Goal: Entertainment & Leisure: Consume media (video, audio)

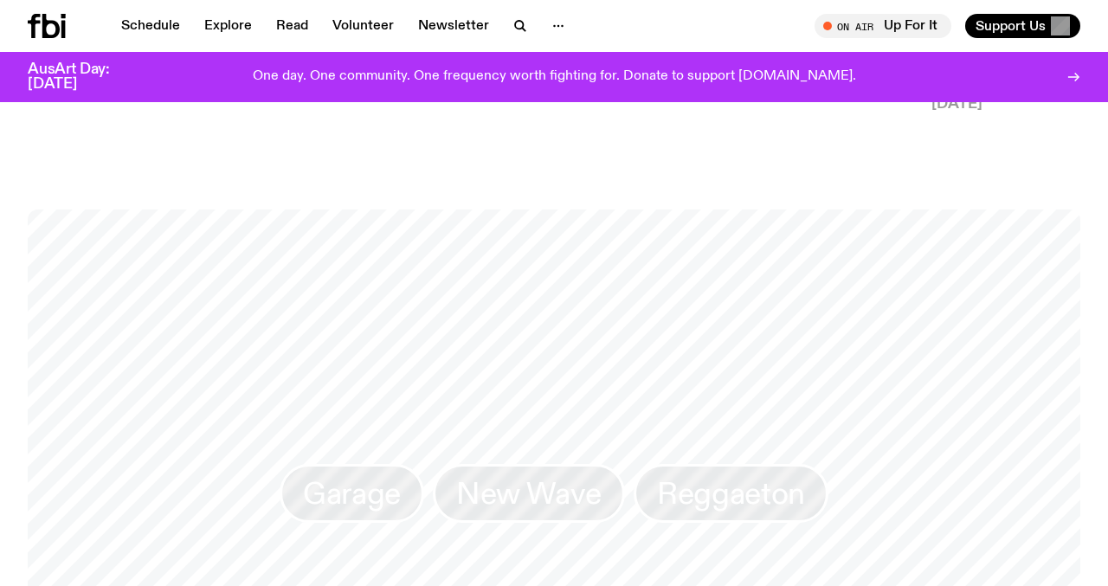
scroll to position [967, 0]
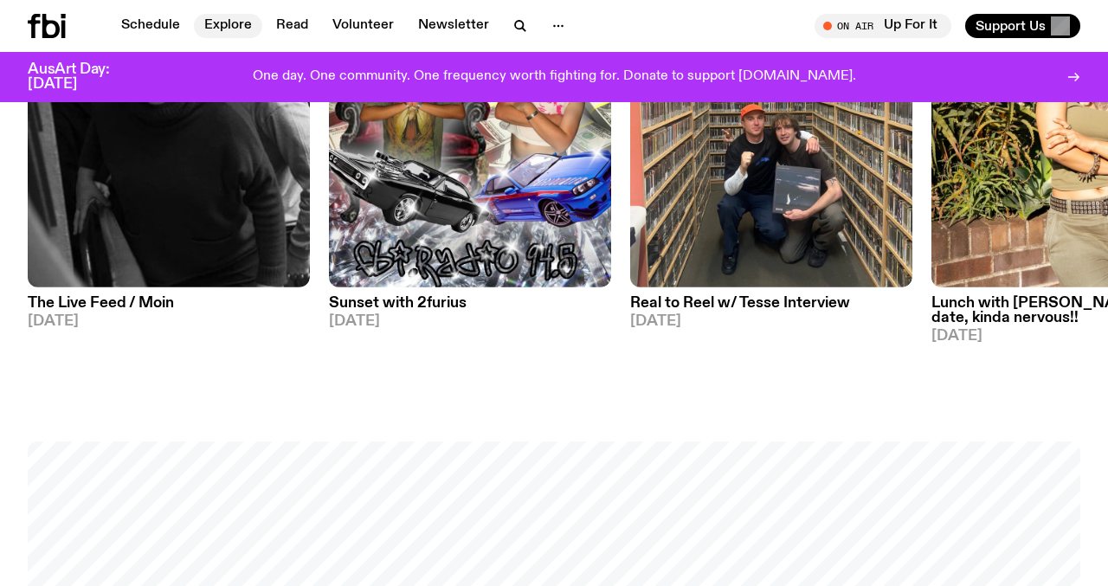
click at [231, 31] on link "Explore" at bounding box center [228, 26] width 68 height 24
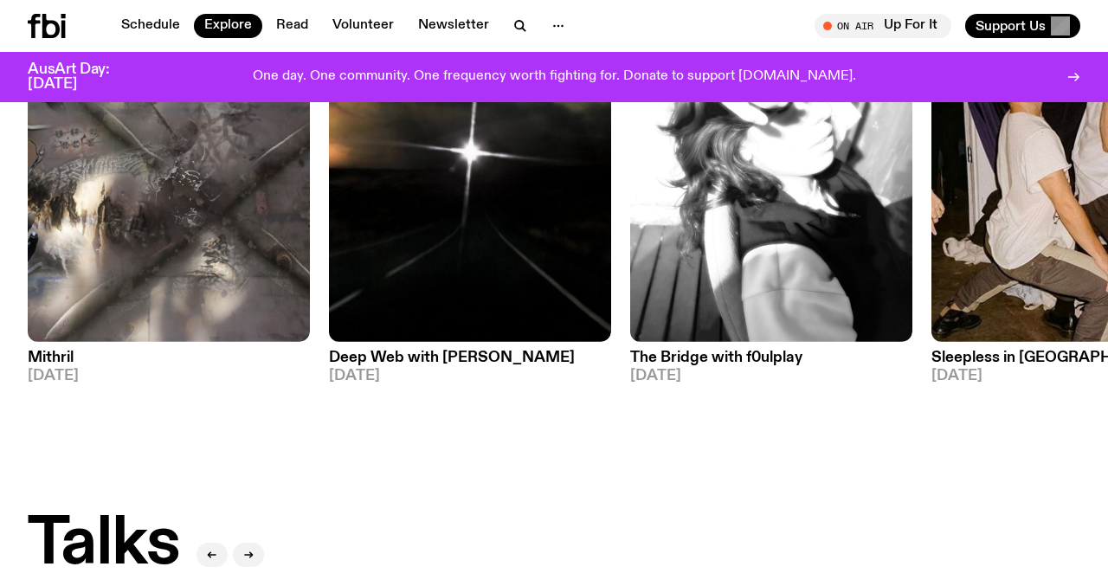
scroll to position [1095, 0]
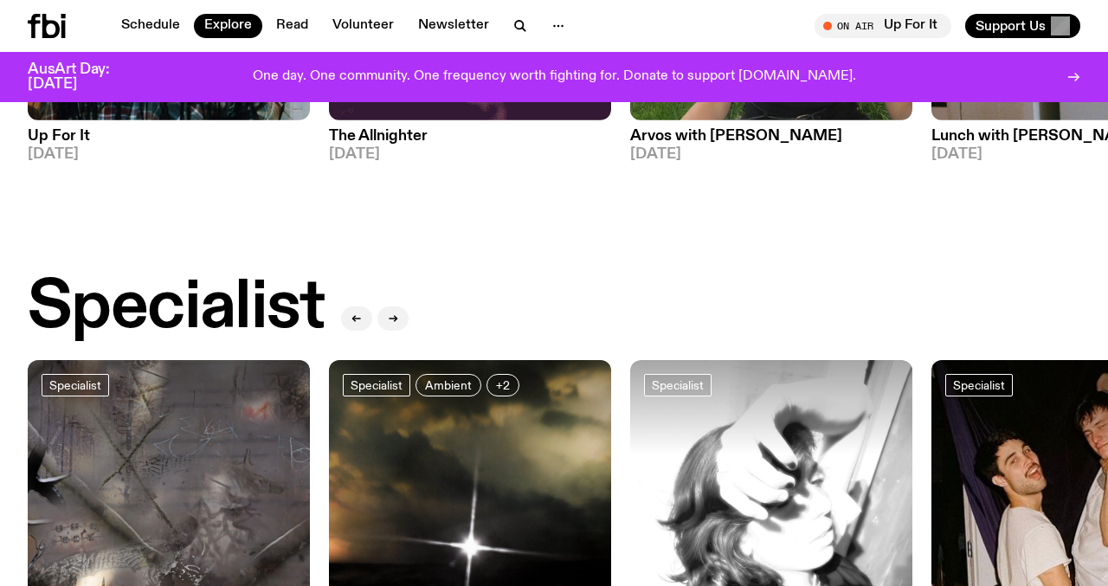
click at [389, 135] on h3 "The Allnighter" at bounding box center [470, 136] width 282 height 15
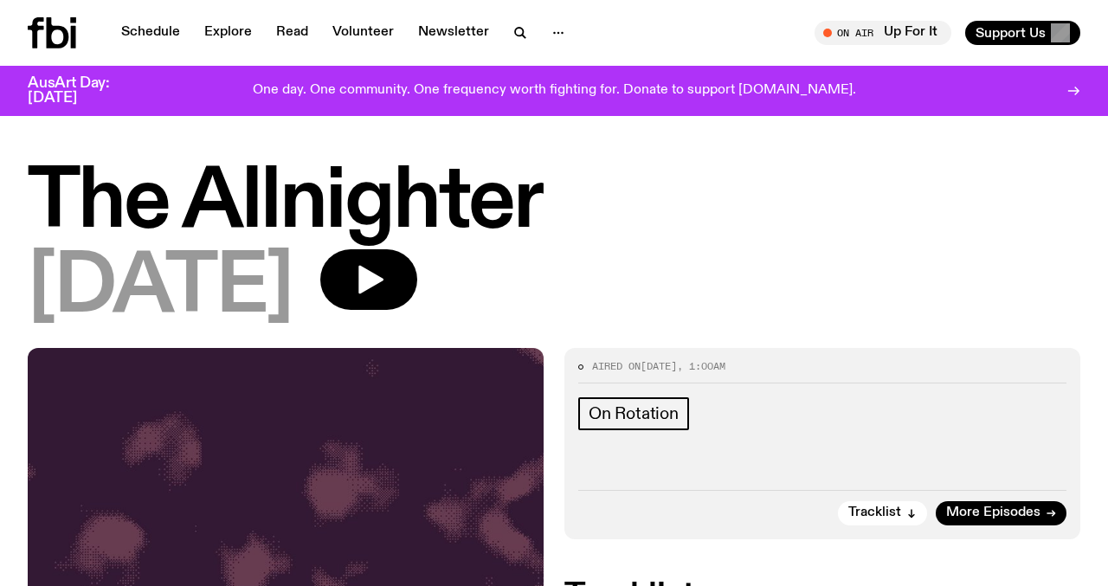
click at [256, 203] on h1 "The Allnighter" at bounding box center [554, 203] width 1053 height 78
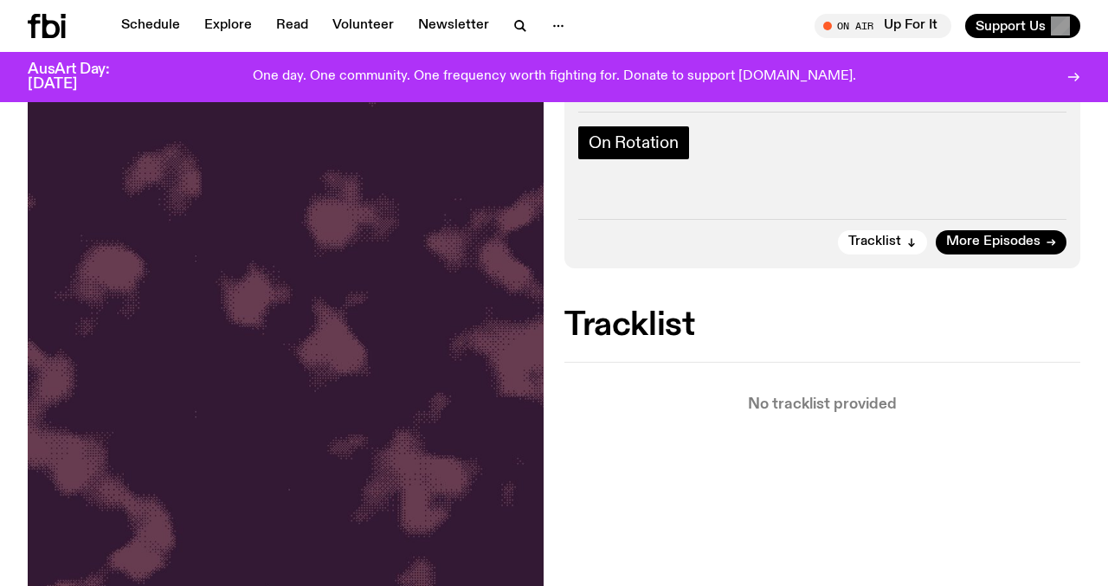
scroll to position [263, 0]
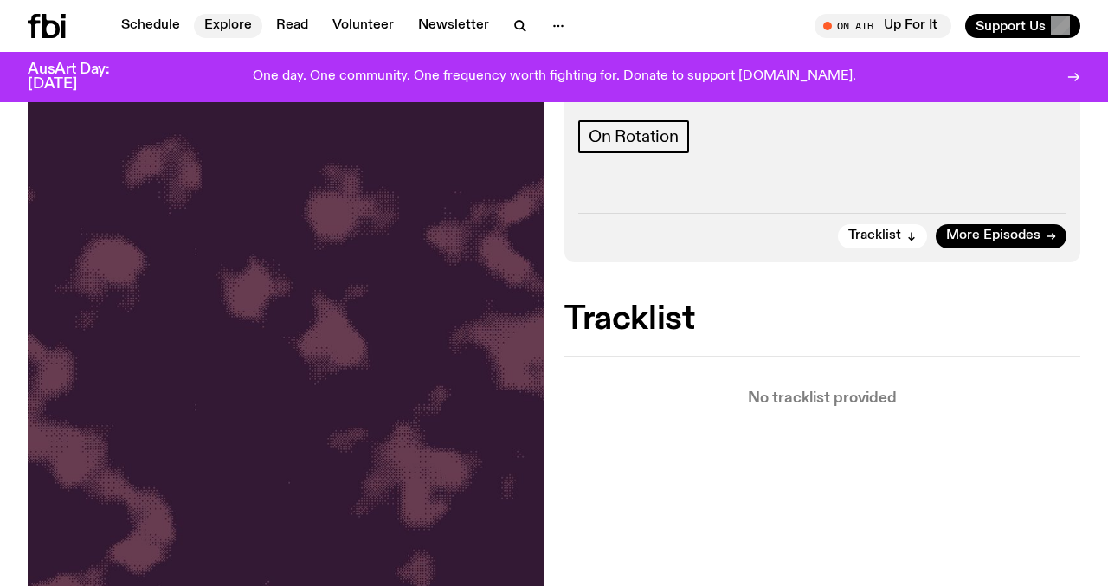
click at [233, 23] on link "Explore" at bounding box center [228, 26] width 68 height 24
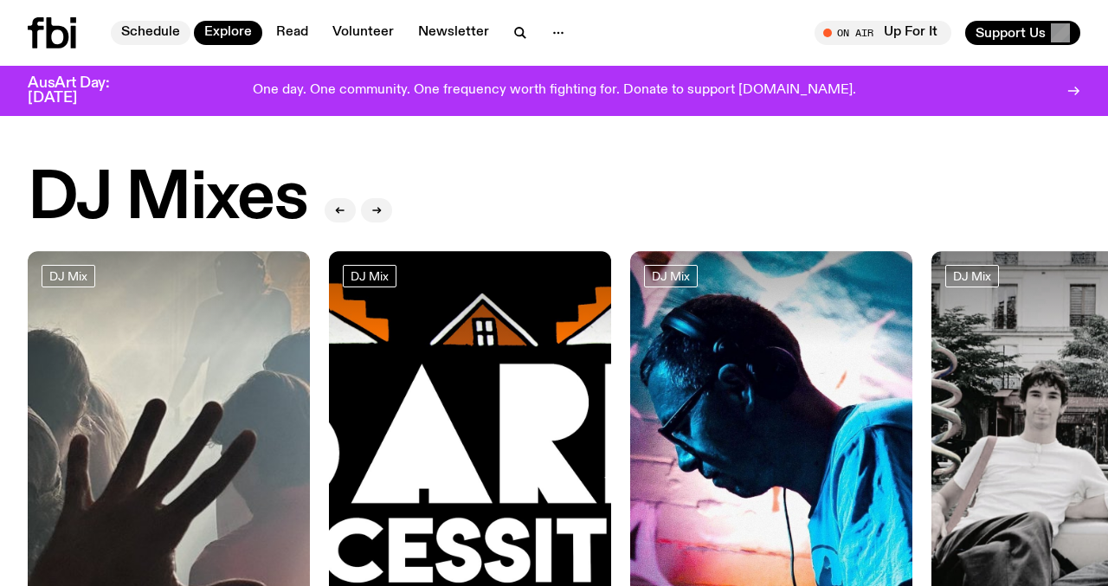
click at [161, 23] on link "Schedule" at bounding box center [151, 33] width 80 height 24
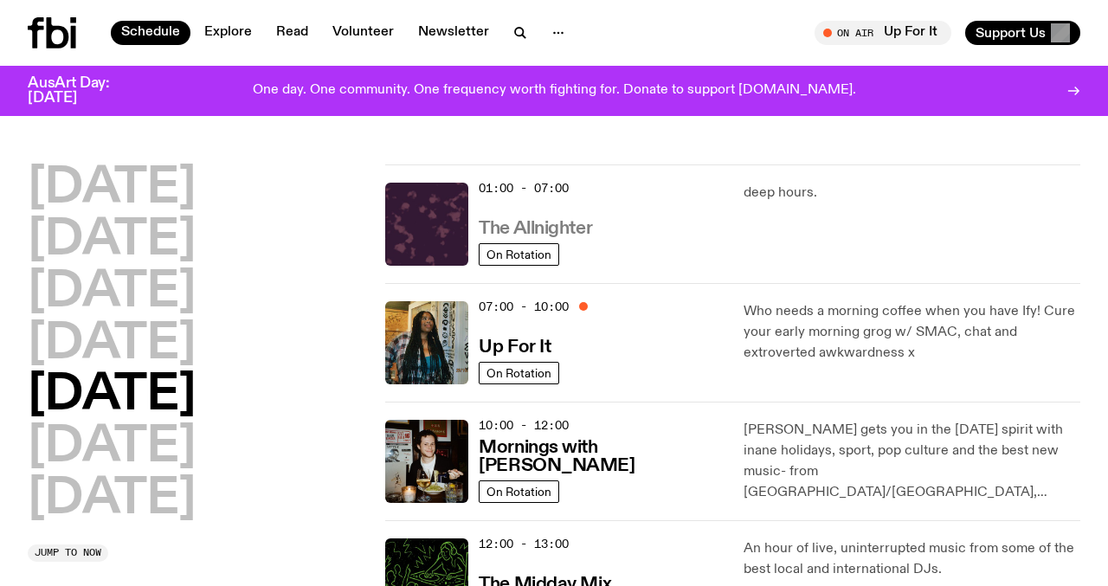
click at [534, 220] on h3 "The Allnighter" at bounding box center [535, 229] width 113 height 18
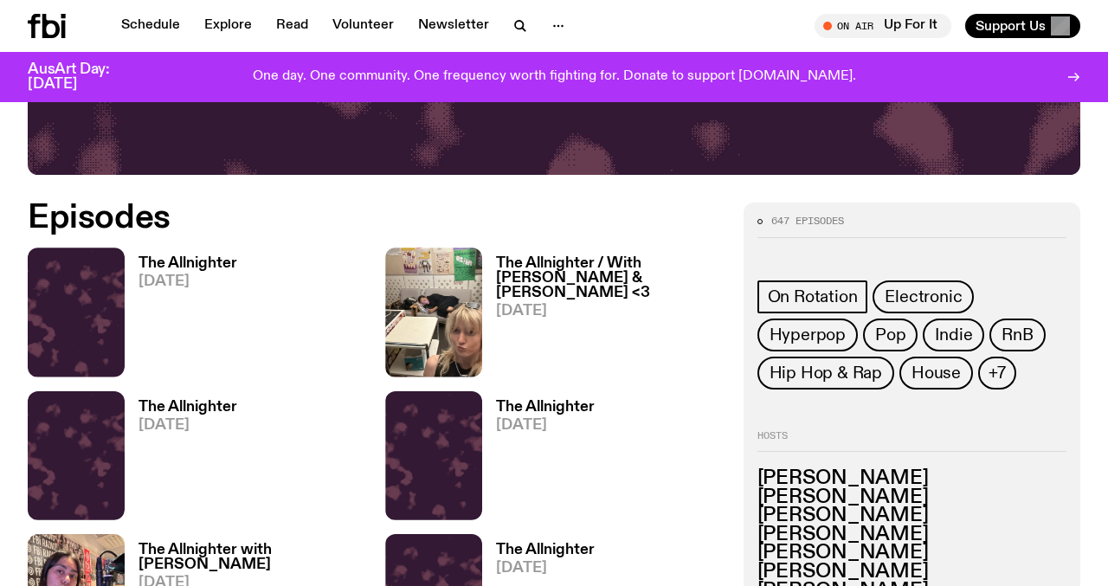
scroll to position [661, 0]
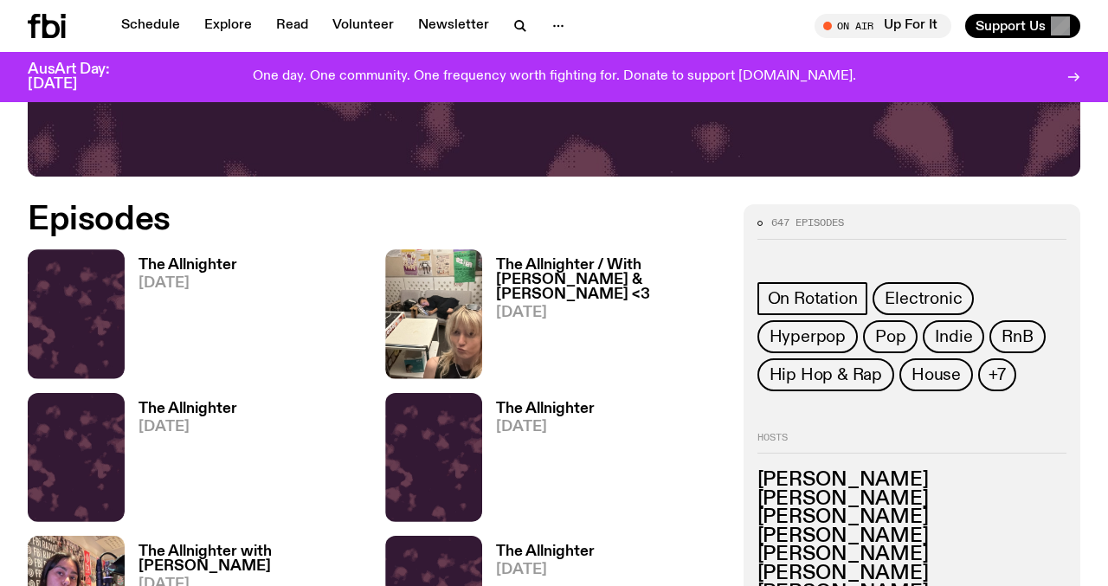
click at [541, 272] on h3 "The Allnighter / With [PERSON_NAME] & [PERSON_NAME] <3" at bounding box center [609, 280] width 226 height 44
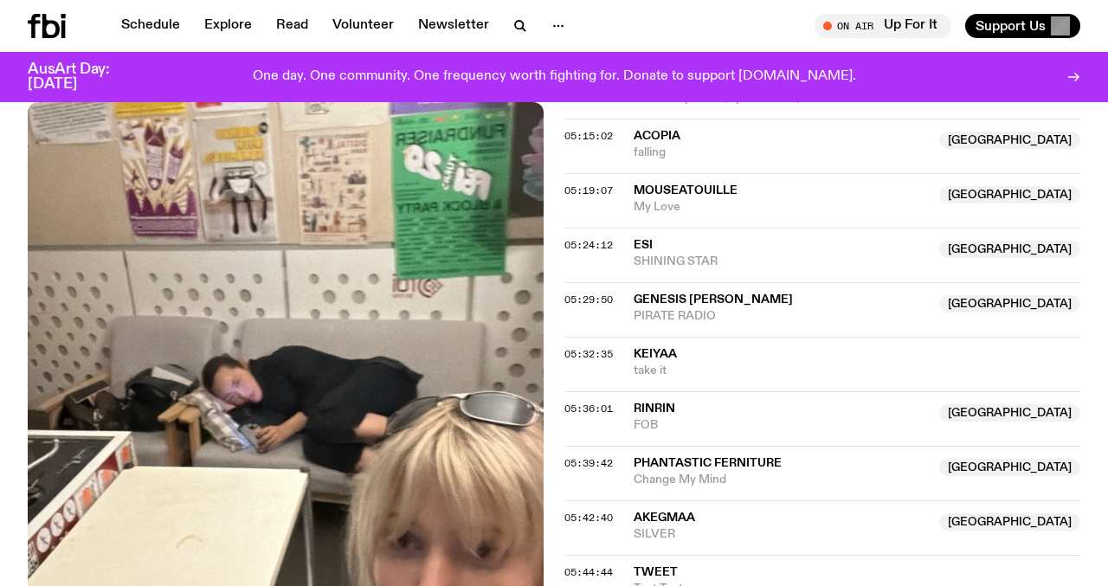
scroll to position [1864, 0]
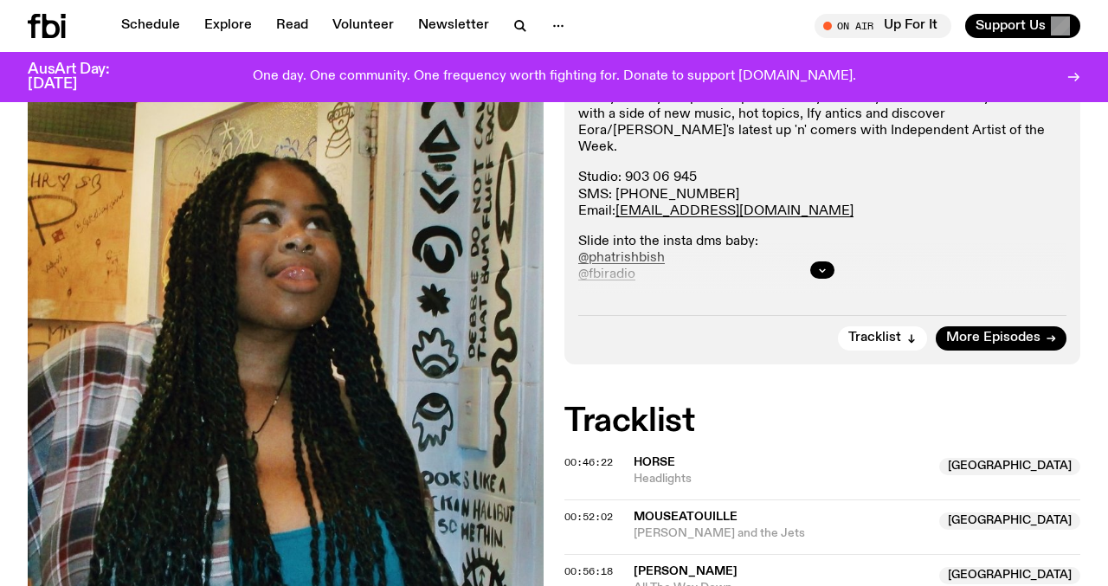
scroll to position [370, 0]
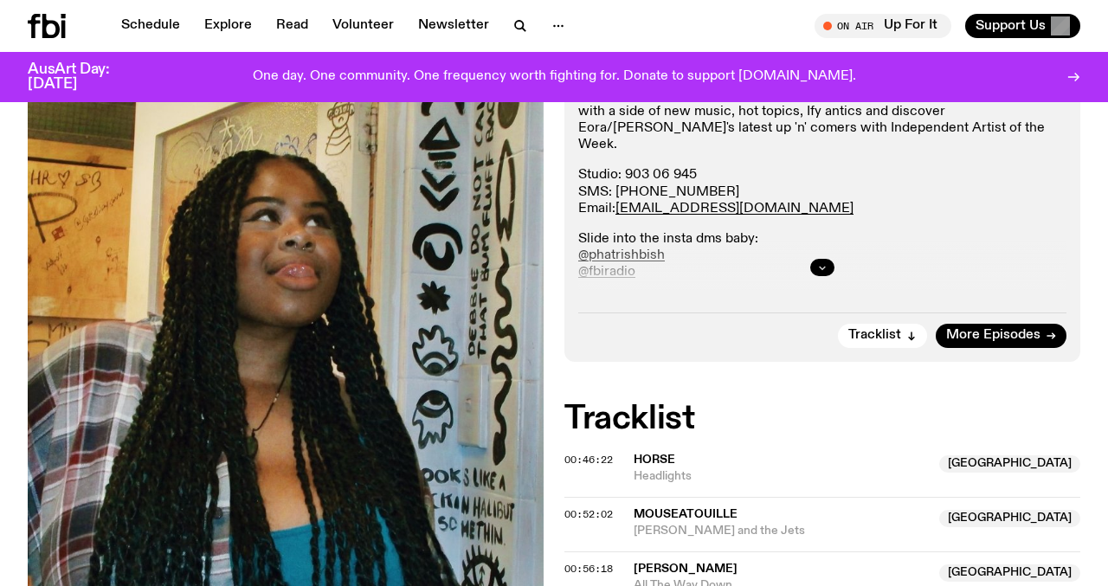
click at [816, 259] on button "button" at bounding box center [822, 267] width 24 height 17
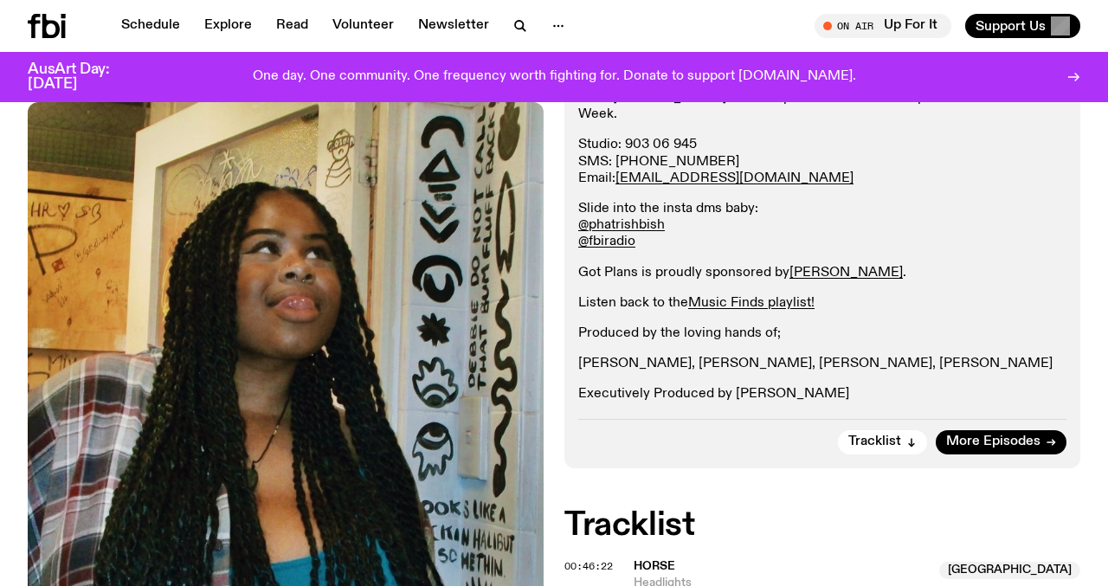
scroll to position [377, 0]
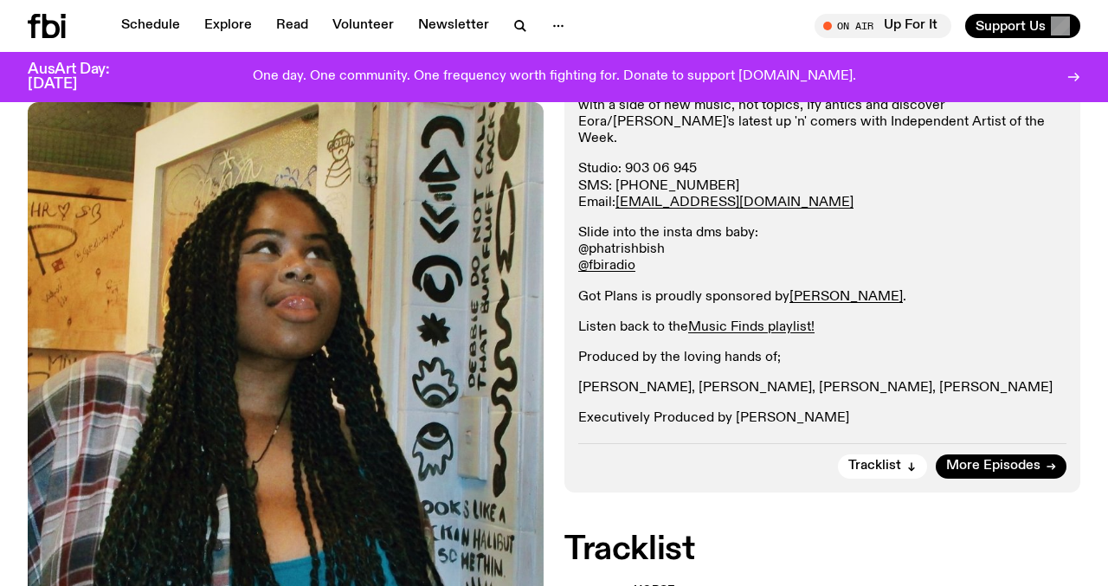
click at [628, 242] on link "@phatrishbish" at bounding box center [621, 249] width 87 height 14
